Goal: Task Accomplishment & Management: Manage account settings

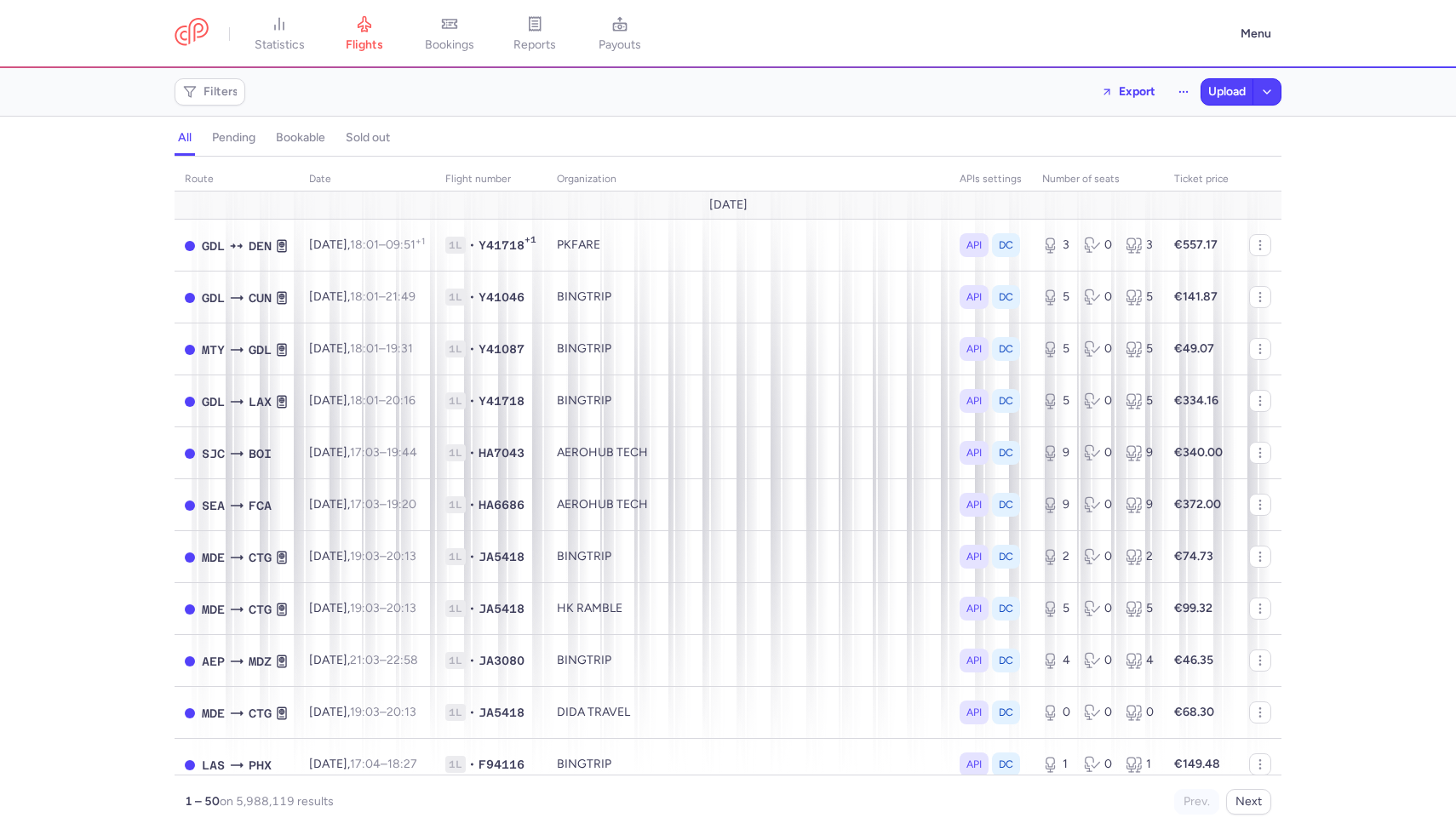
click at [245, 134] on h4 "pending" at bounding box center [234, 138] width 43 height 16
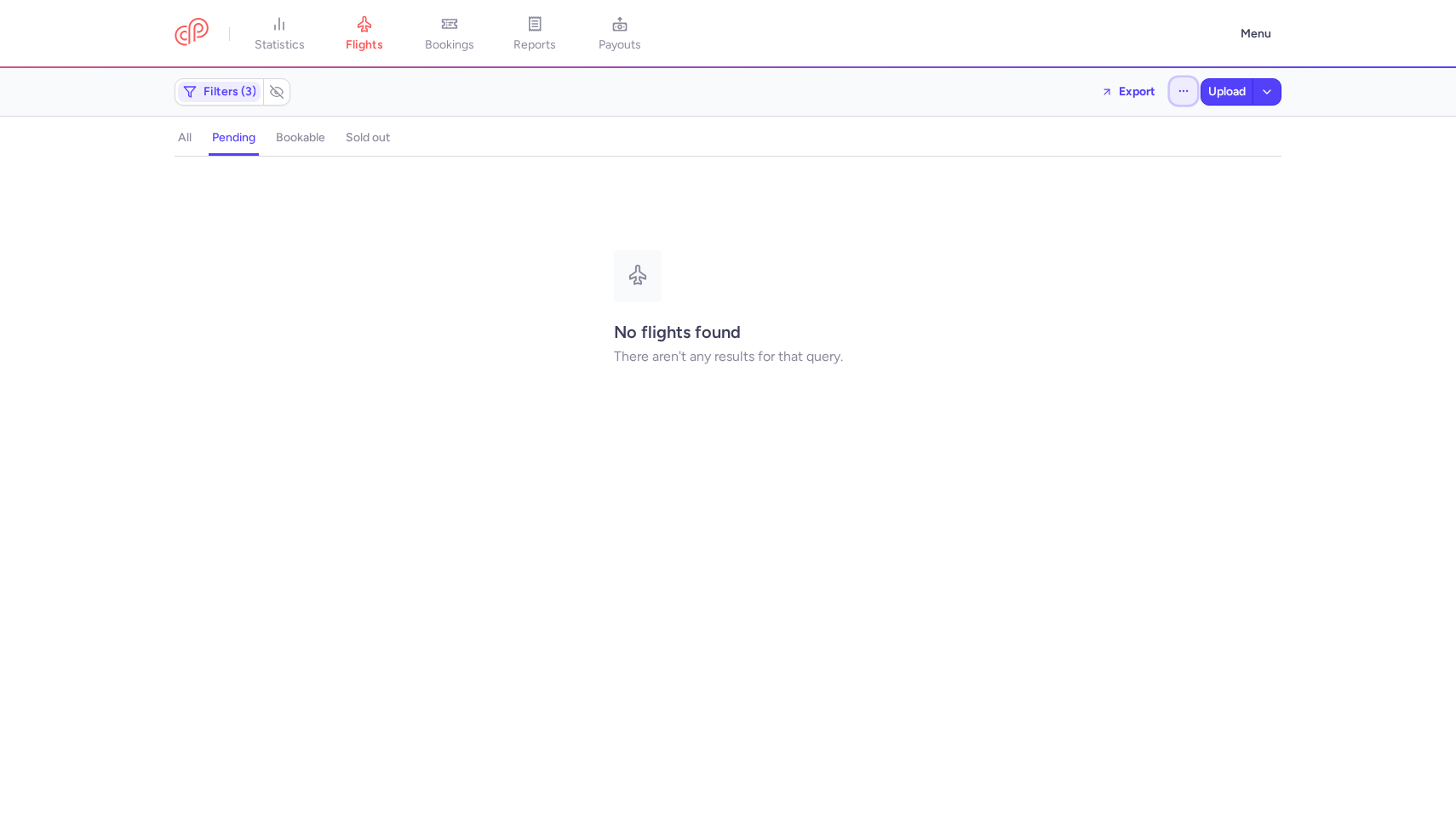
click at [1185, 90] on icon "button" at bounding box center [1184, 91] width 12 height 12
click at [1077, 163] on button "Open flights" at bounding box center [1098, 169] width 195 height 28
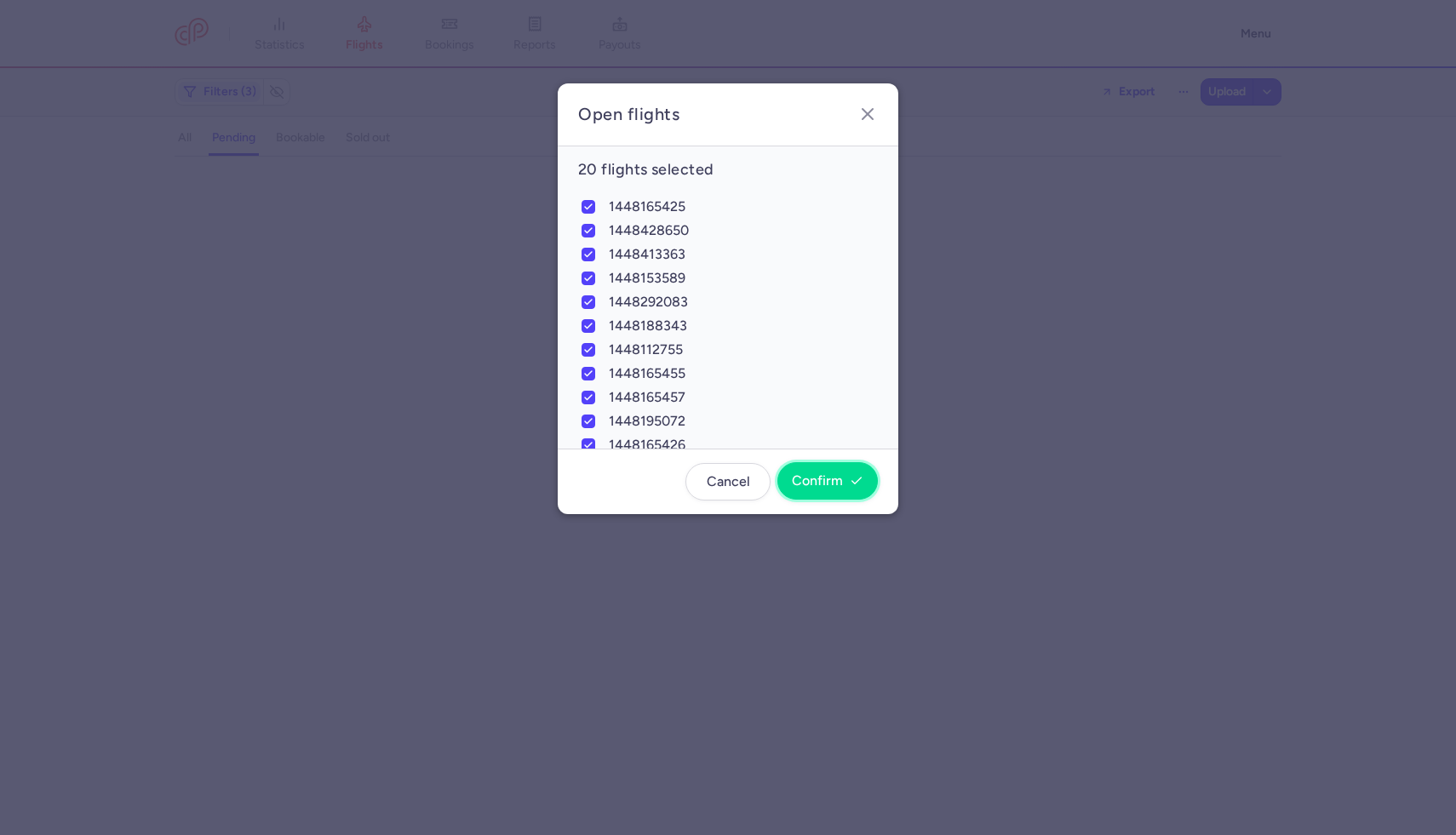
click at [831, 475] on span "Confirm" at bounding box center [817, 482] width 51 height 16
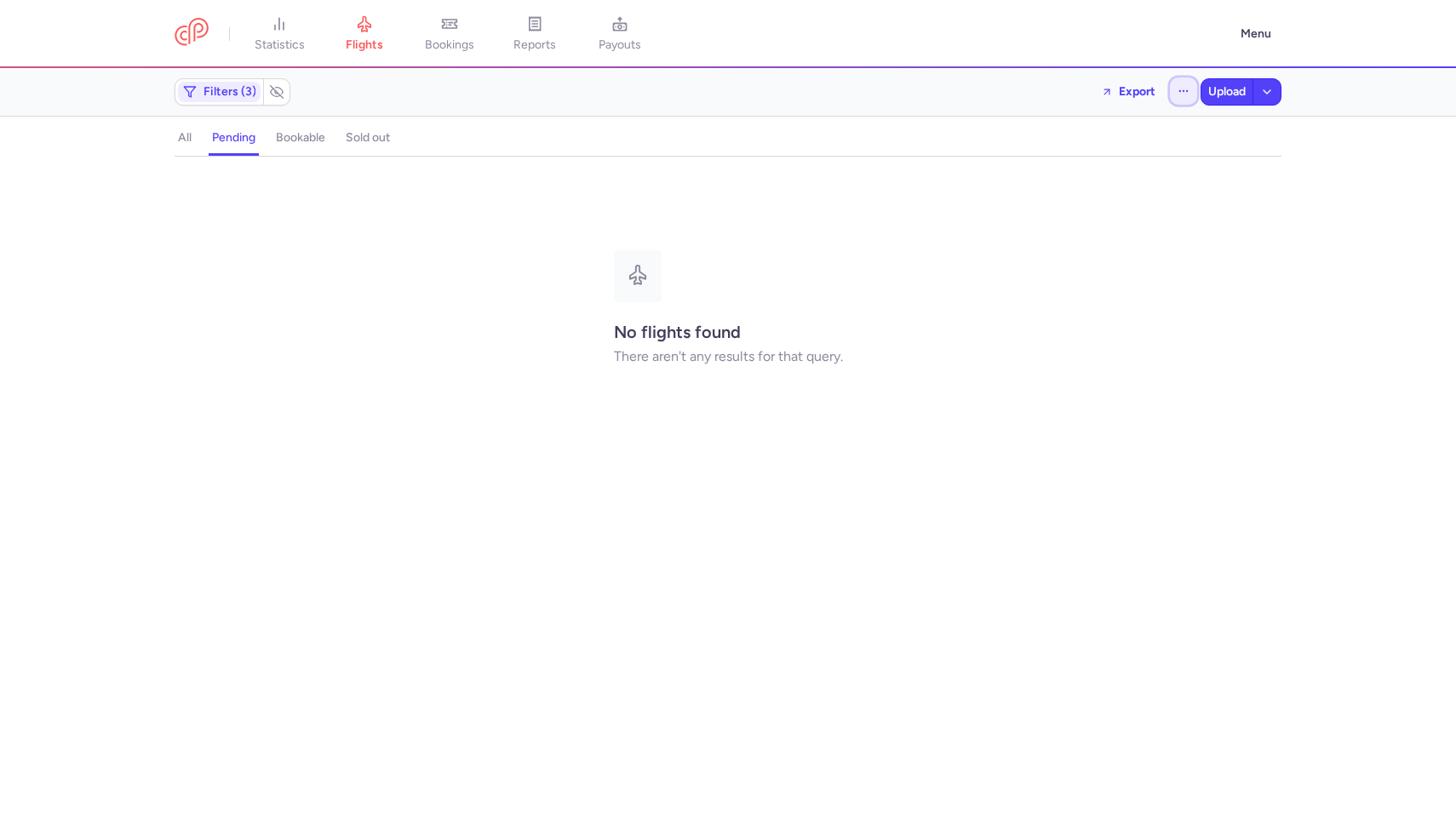
click at [1188, 91] on button "button" at bounding box center [1185, 92] width 28 height 28
click at [1043, 164] on span "Open flights" at bounding box center [1042, 169] width 65 height 14
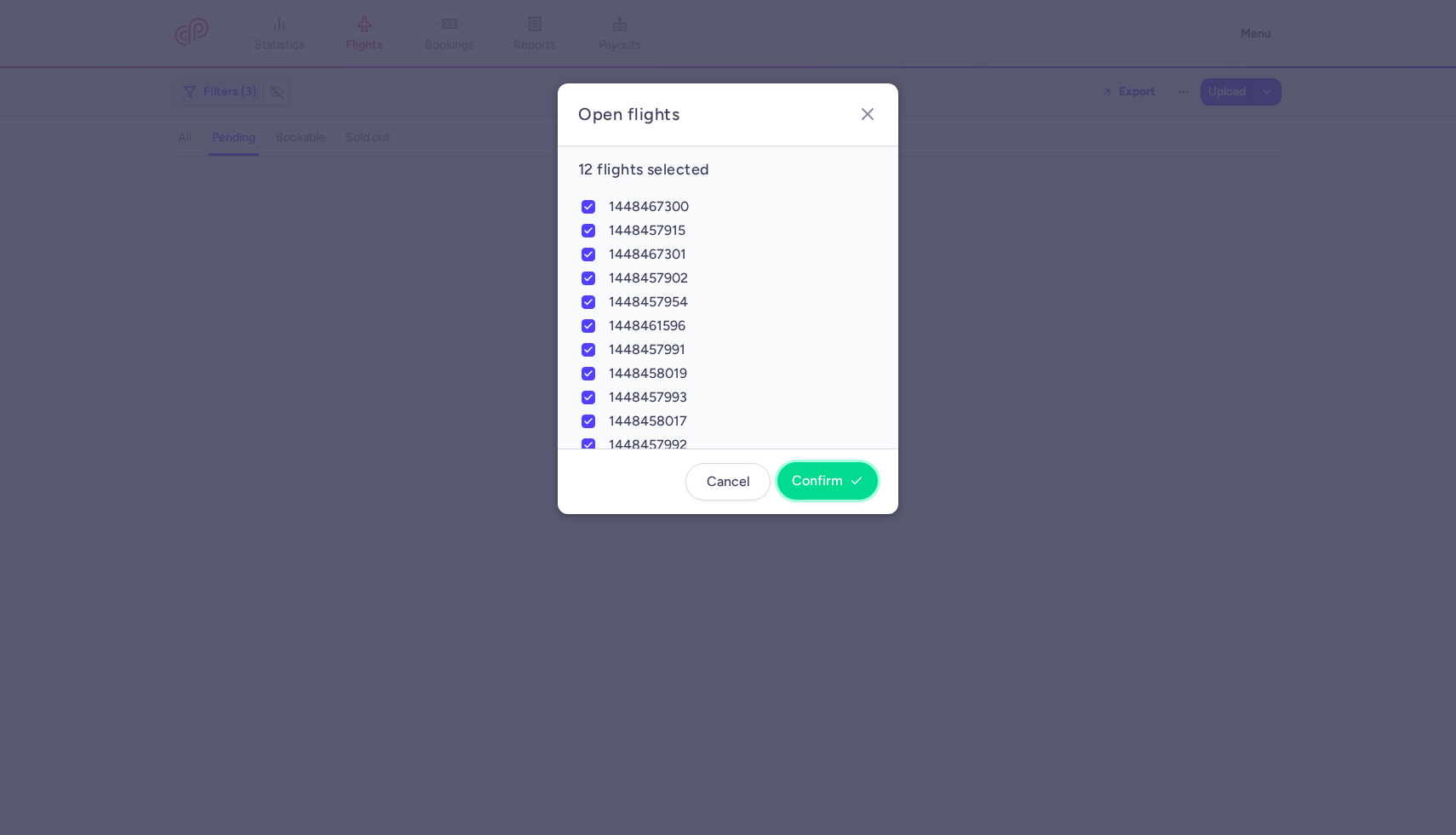
click at [789, 476] on button "Confirm" at bounding box center [828, 482] width 101 height 38
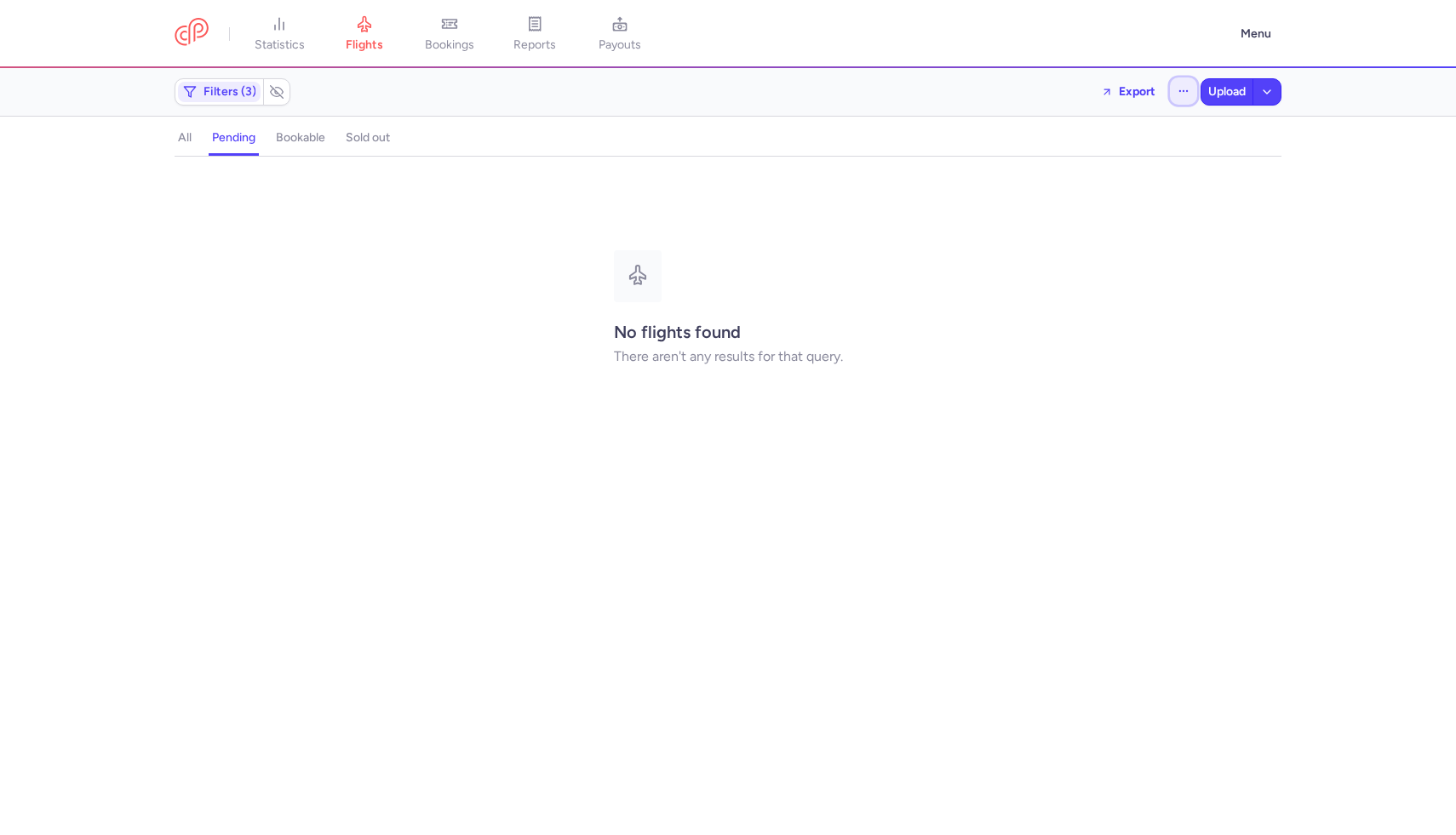
click at [1187, 78] on button "button" at bounding box center [1185, 92] width 28 height 28
click at [1055, 175] on span "Open flights" at bounding box center [1042, 169] width 65 height 14
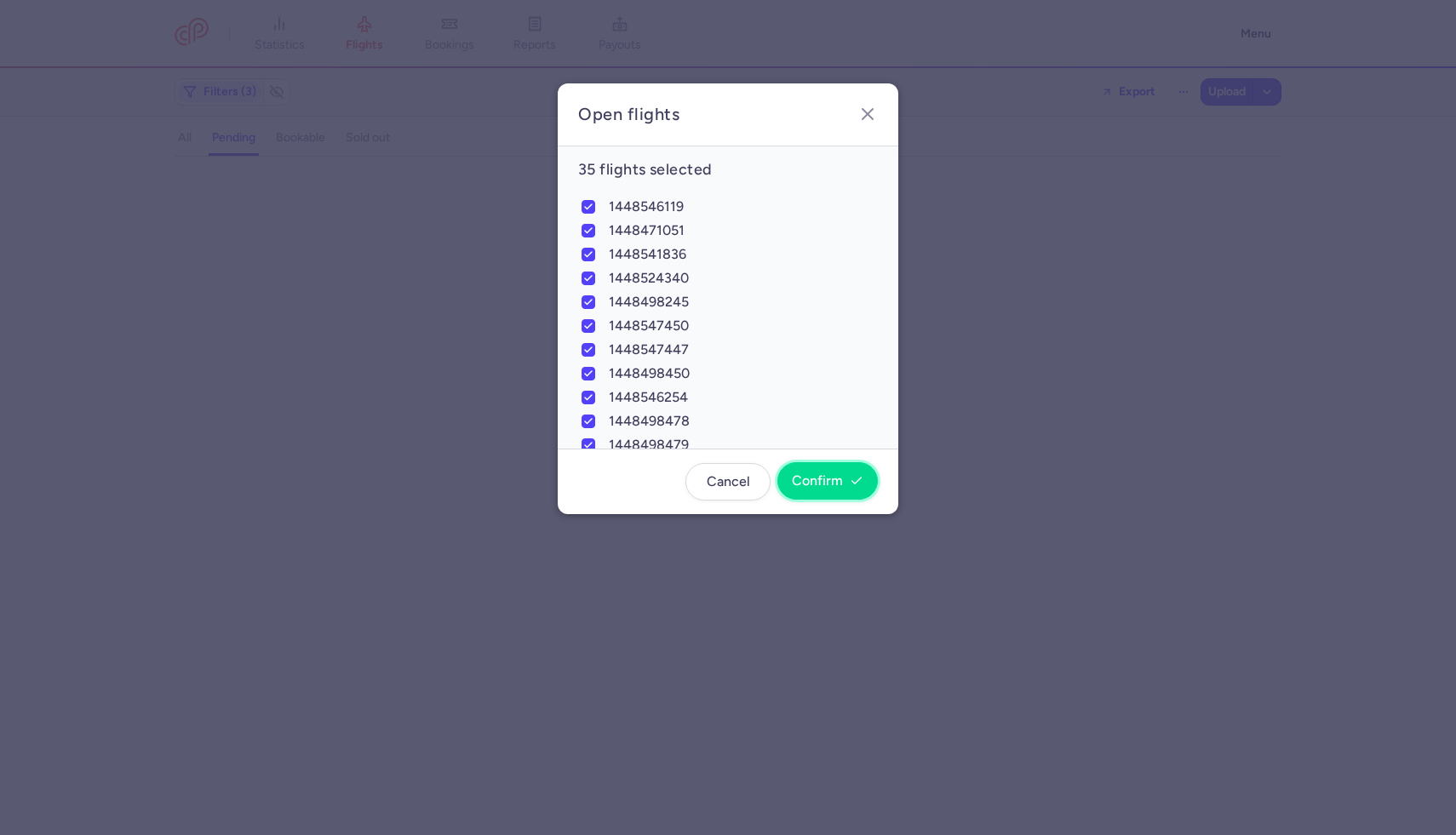
click at [816, 498] on button "Confirm" at bounding box center [828, 482] width 101 height 38
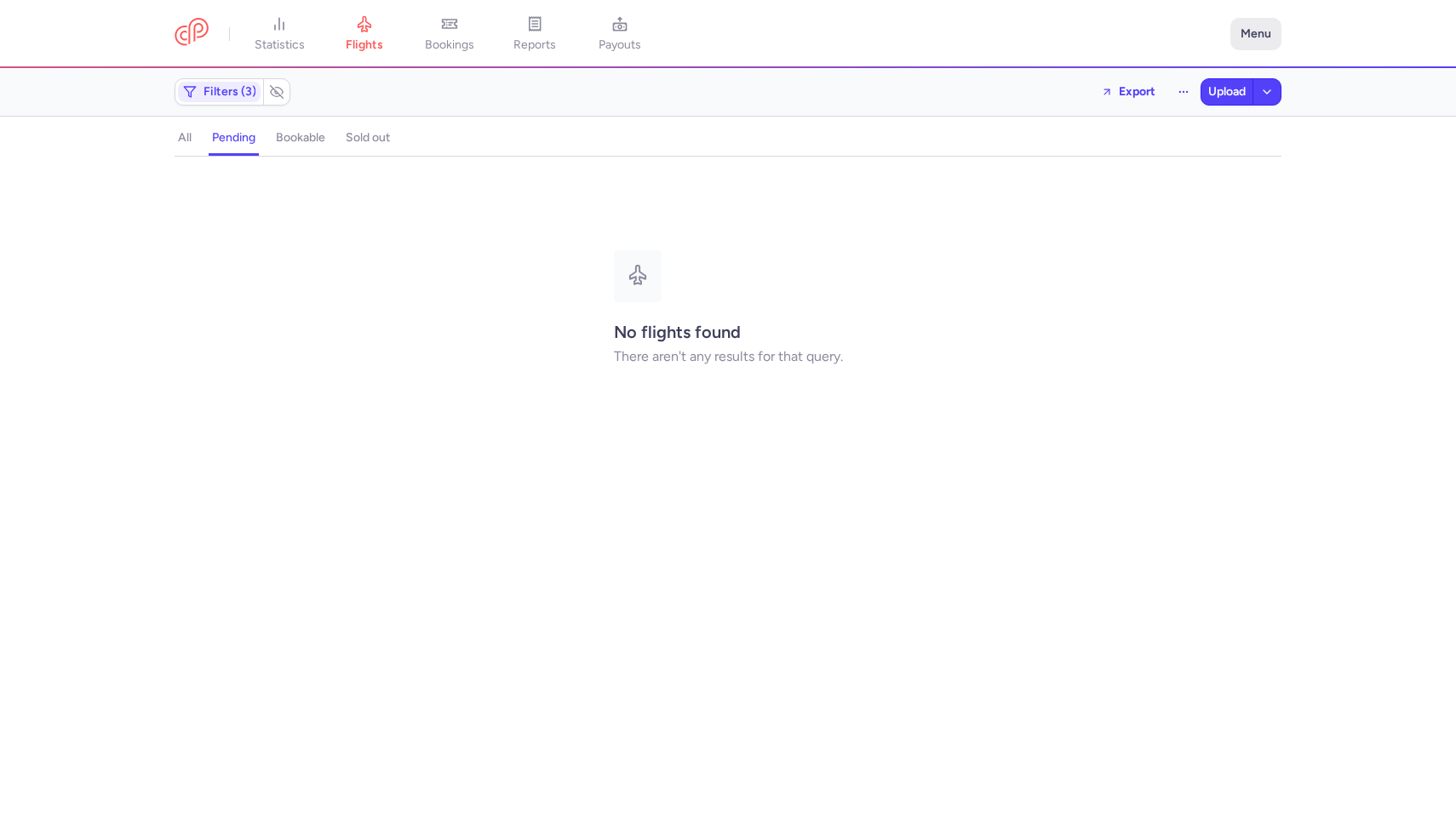
drag, startPoint x: 1298, startPoint y: 39, endPoint x: 1271, endPoint y: 39, distance: 27.0
click at [1297, 39] on header "statistics flights bookings reports payouts Menu" at bounding box center [728, 34] width 1456 height 68
click at [1261, 39] on button "Menu" at bounding box center [1257, 34] width 51 height 33
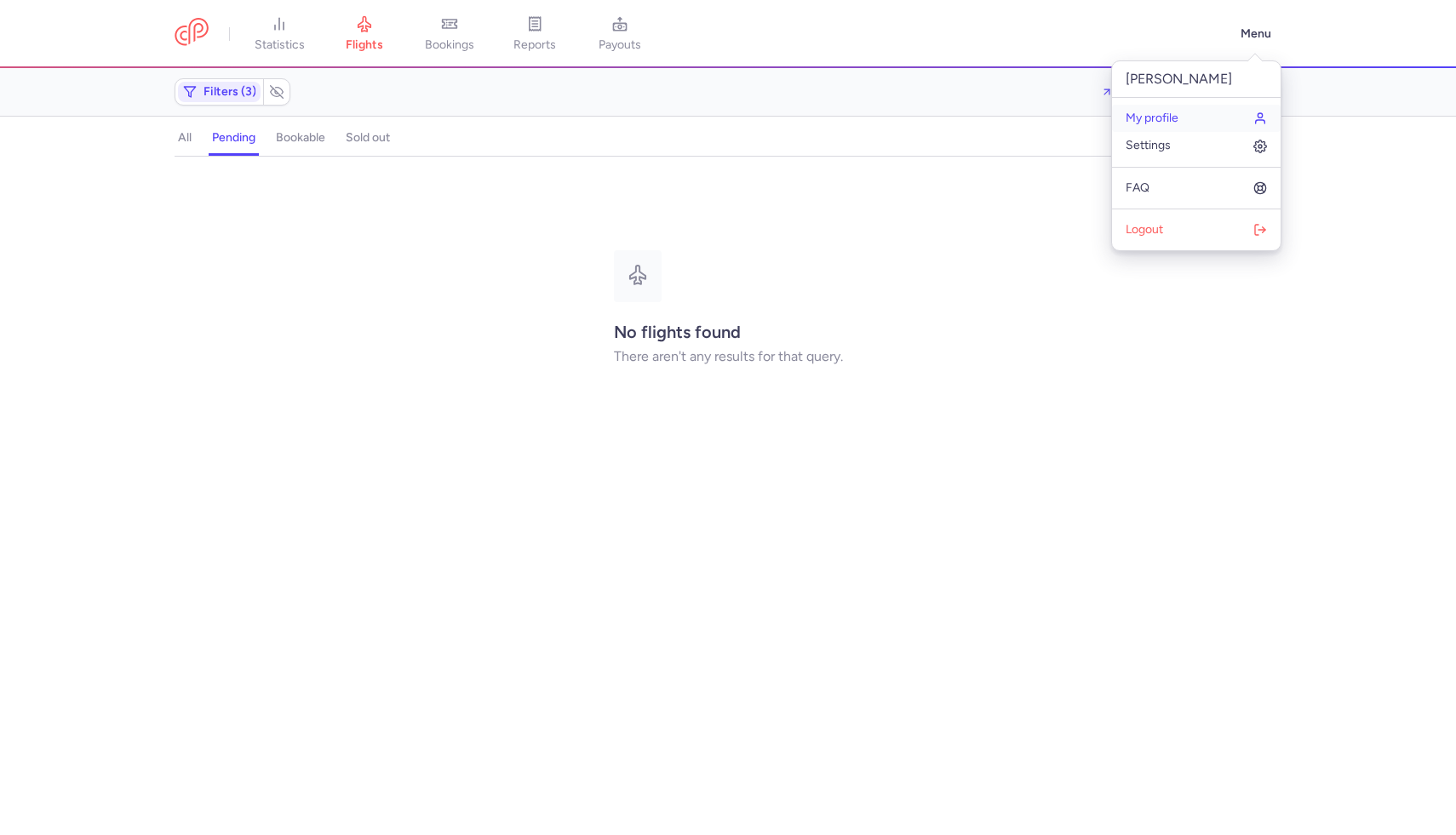
click at [1195, 114] on link "My profile" at bounding box center [1196, 118] width 169 height 28
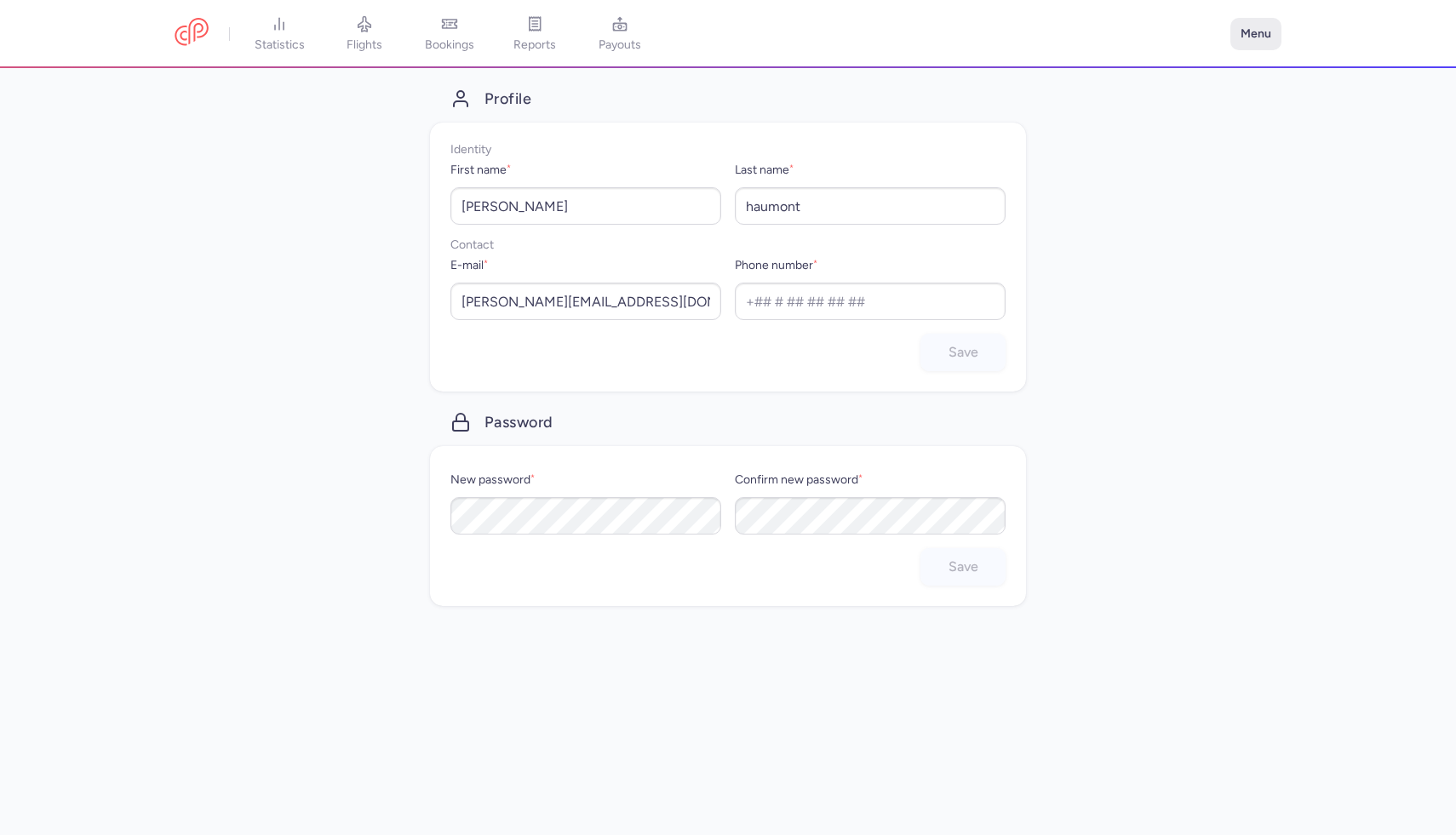
click at [1234, 37] on button "Menu" at bounding box center [1257, 34] width 51 height 33
click at [1146, 151] on span "Settings" at bounding box center [1149, 146] width 45 height 14
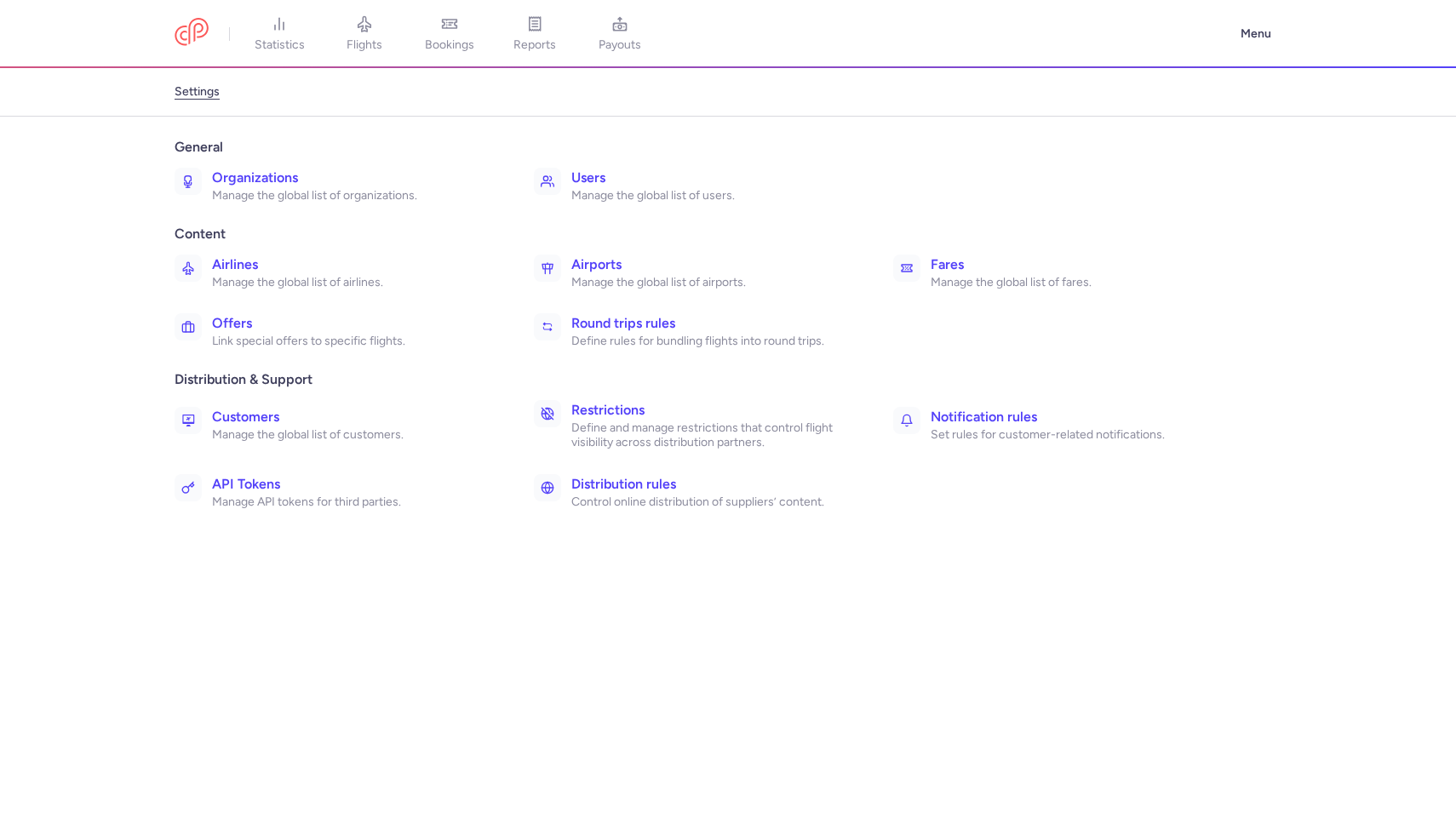
click at [733, 250] on link "Airports Manage the global list of airports." at bounding box center [702, 272] width 349 height 49
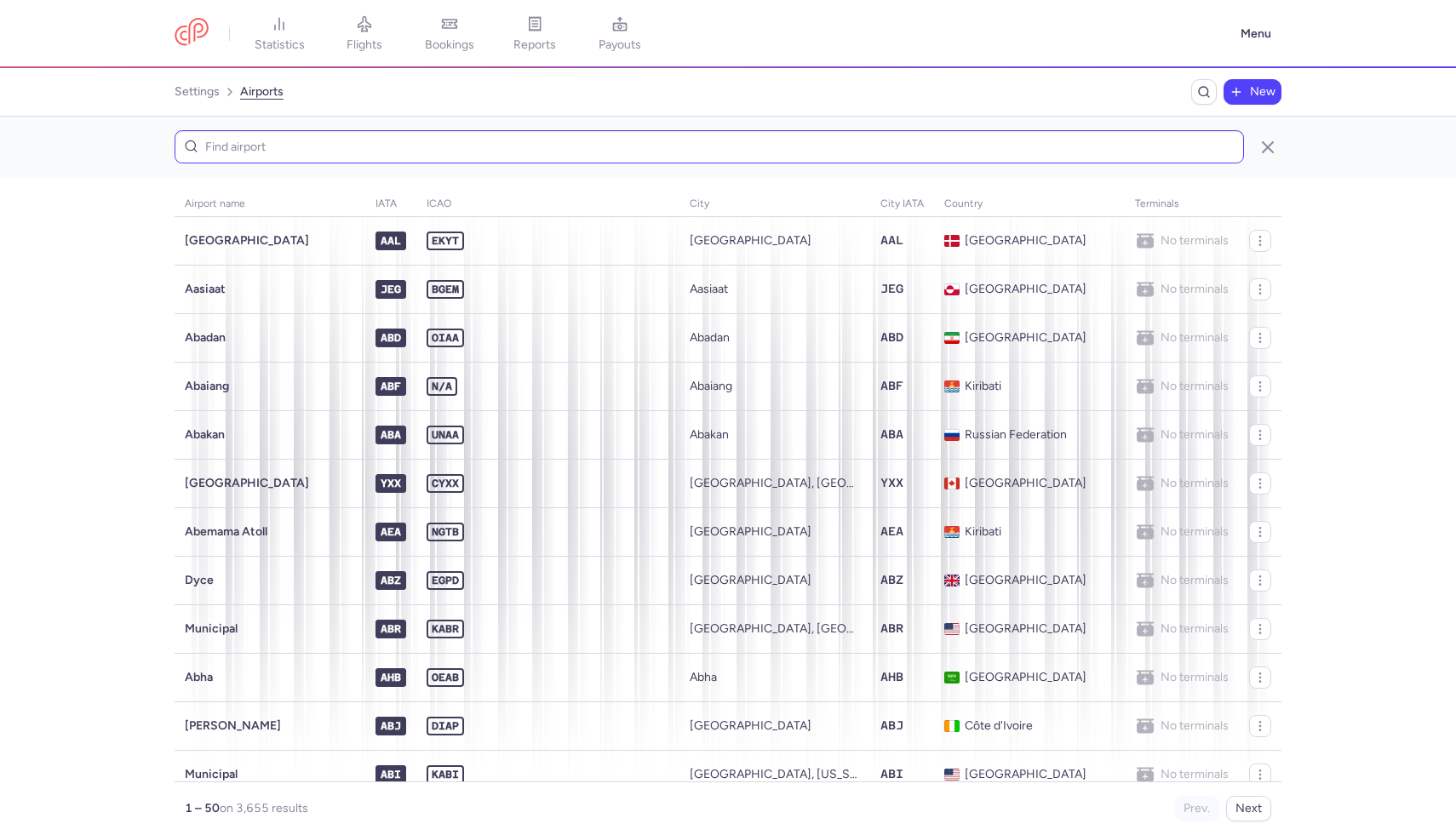
click at [750, 155] on input at bounding box center [710, 147] width 1070 height 34
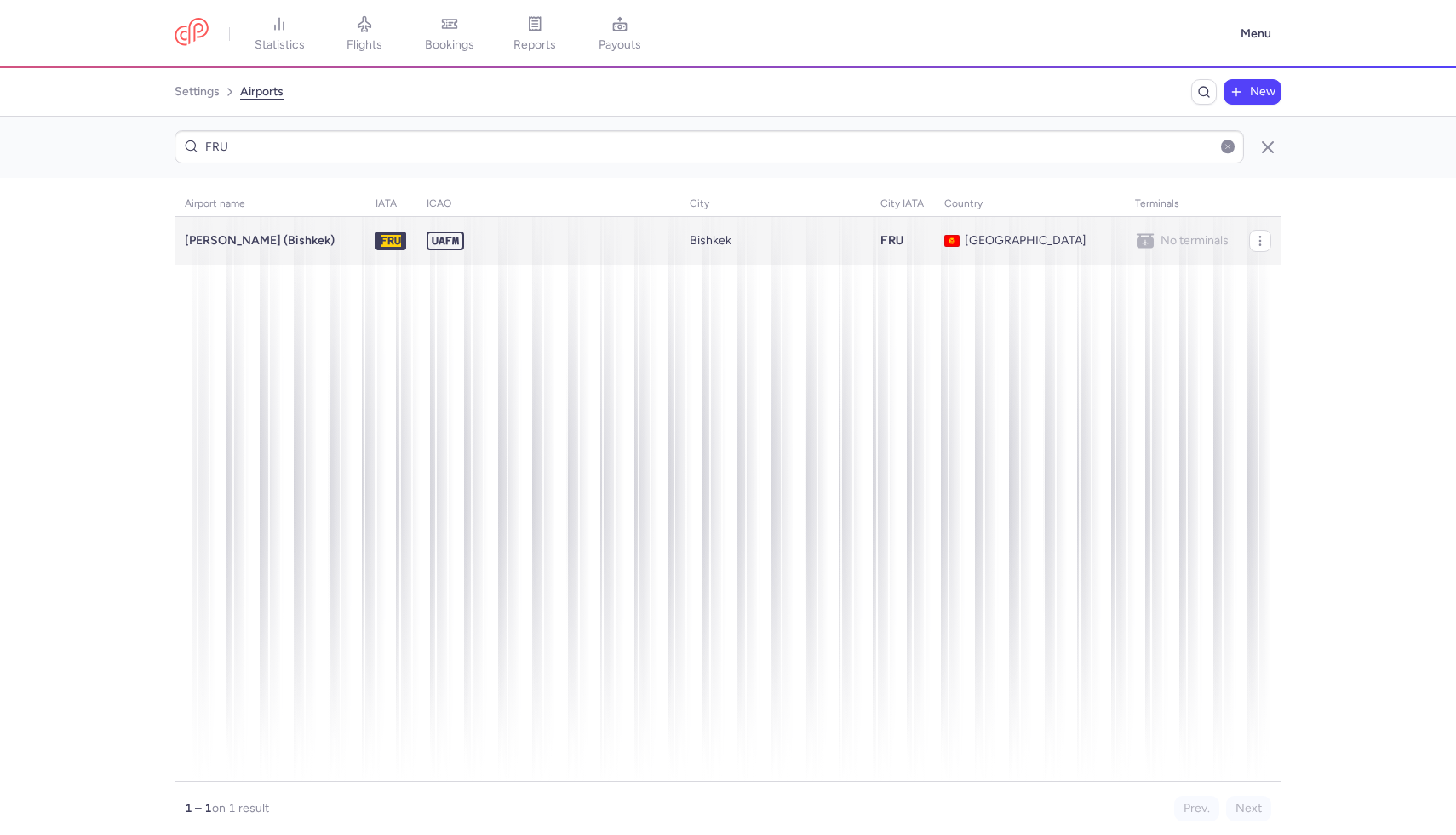
type input "FRU"
click at [871, 246] on td "UAFM" at bounding box center [902, 241] width 64 height 47
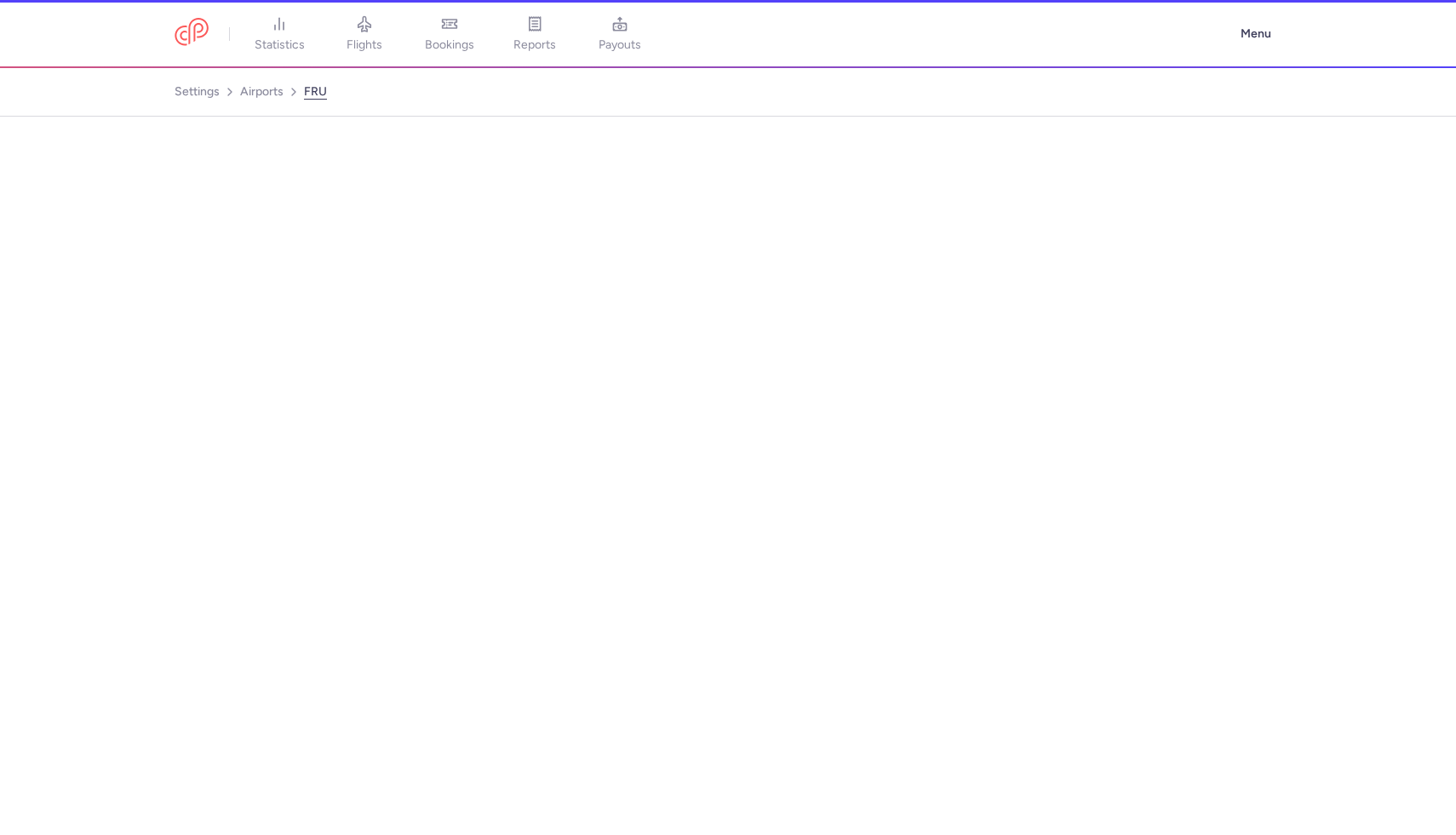
select select "kg"
select select "Asia/Bishkek"
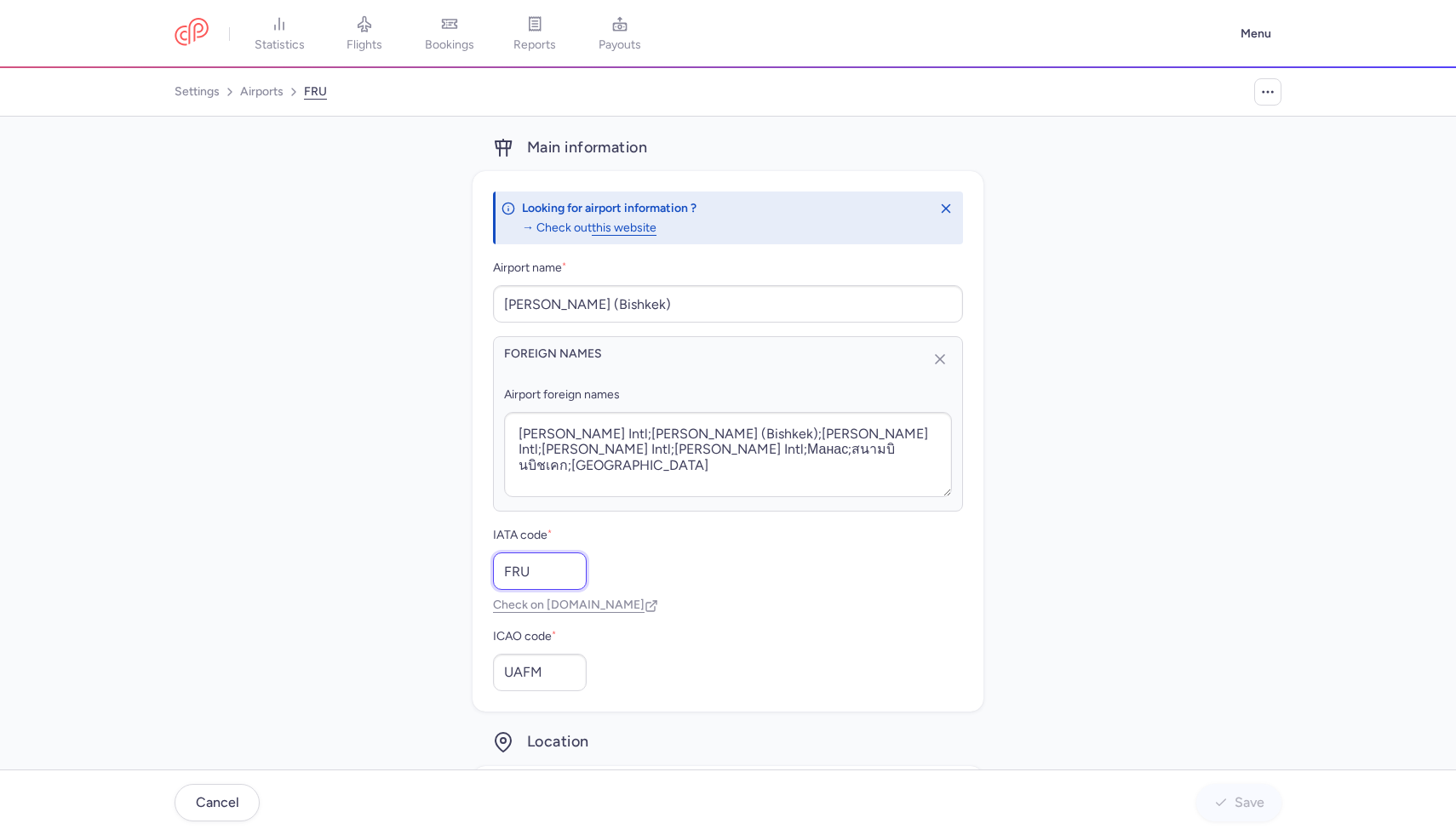
click at [521, 573] on input "FRU" at bounding box center [540, 571] width 94 height 38
paste input "BSZ"
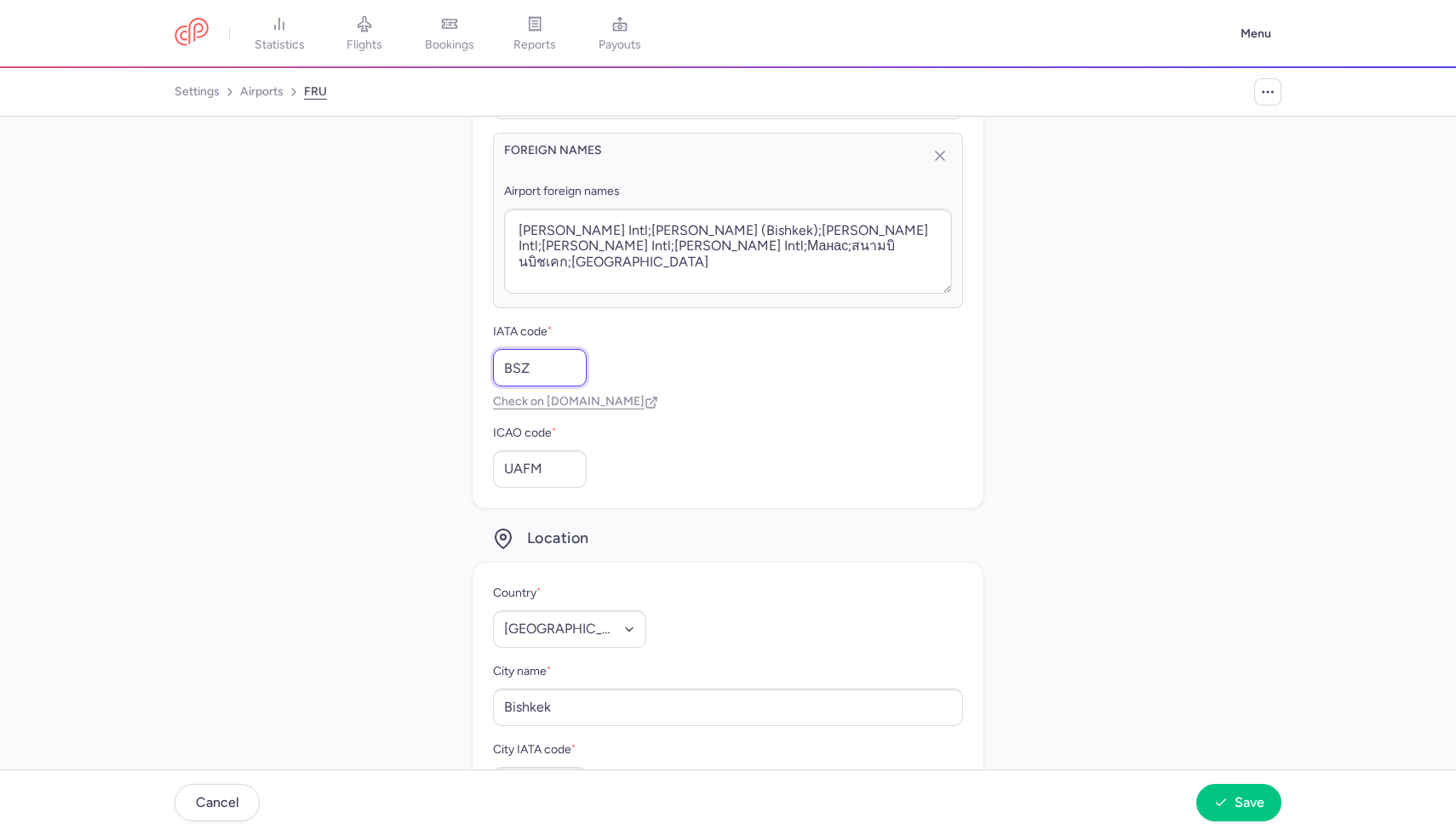
scroll to position [222, 0]
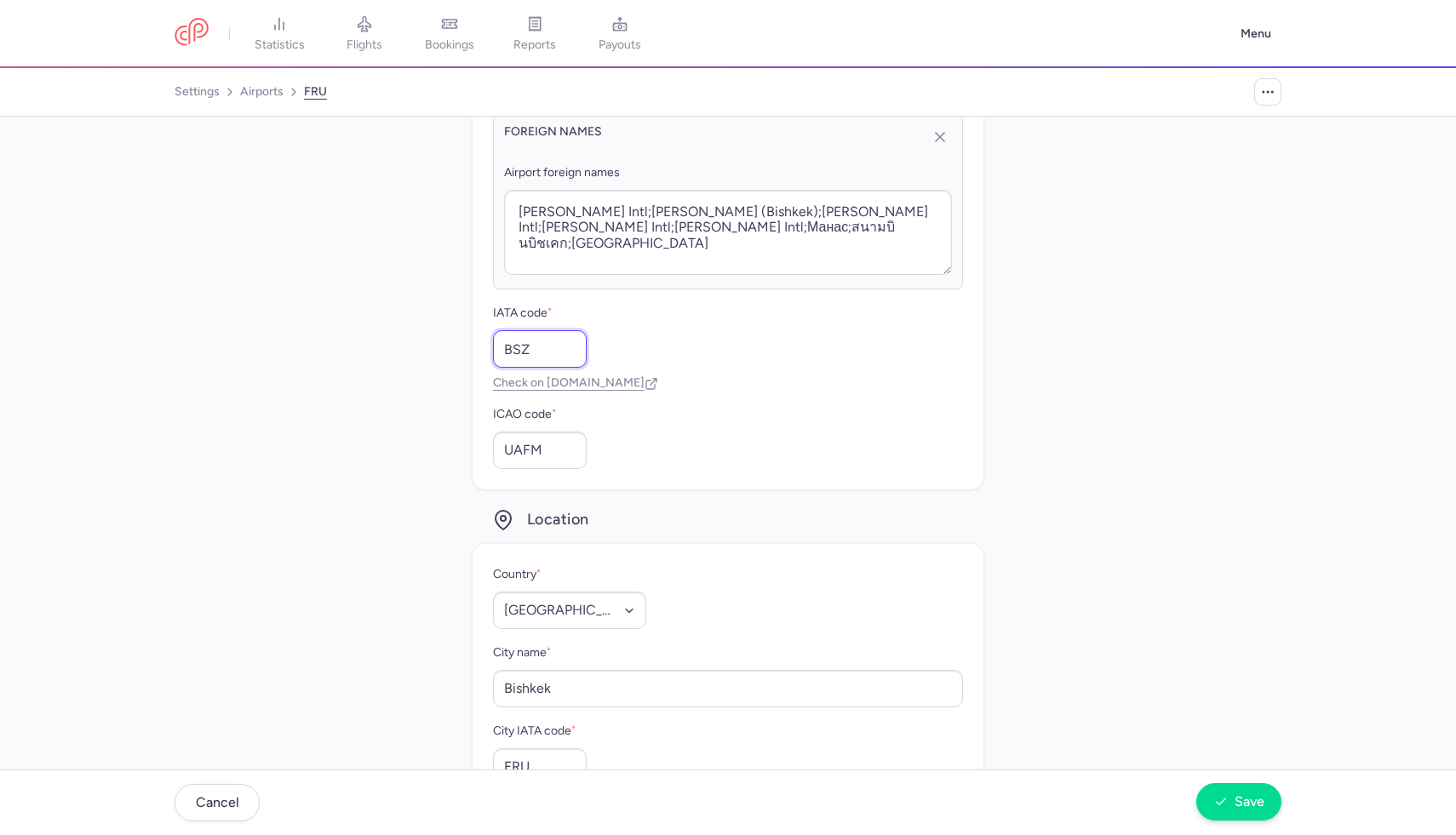
type input "BSZ"
click at [1245, 802] on span "Save" at bounding box center [1250, 802] width 30 height 16
